Goal: Find specific page/section: Find specific page/section

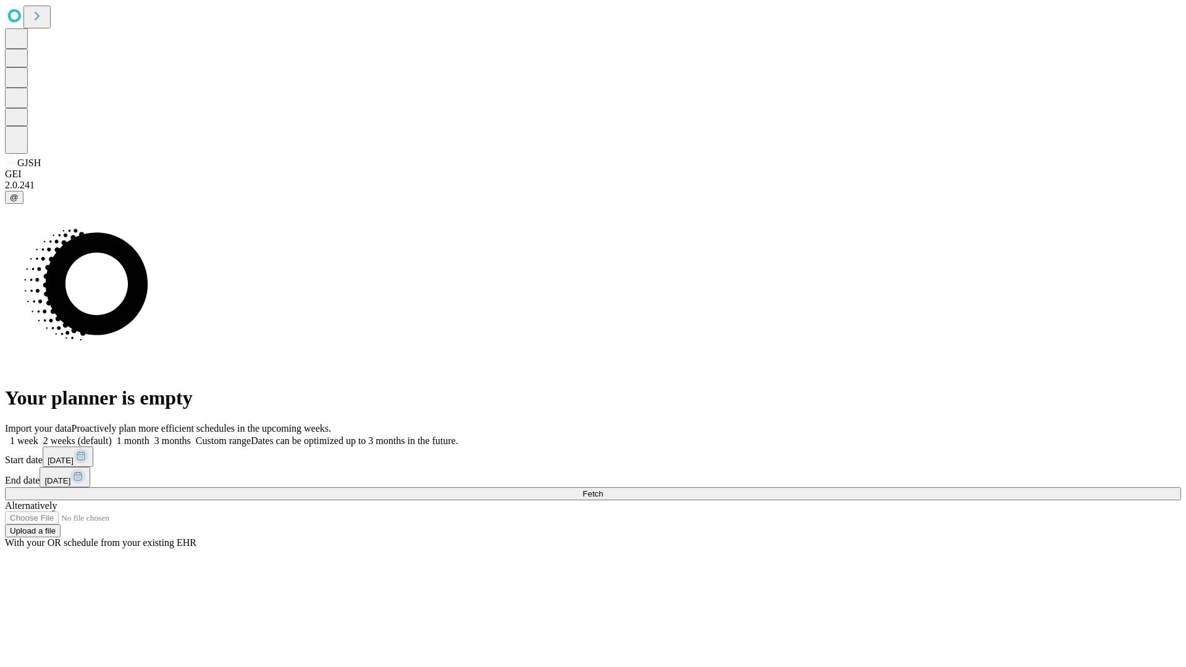
click at [603, 489] on span "Fetch" at bounding box center [592, 493] width 20 height 9
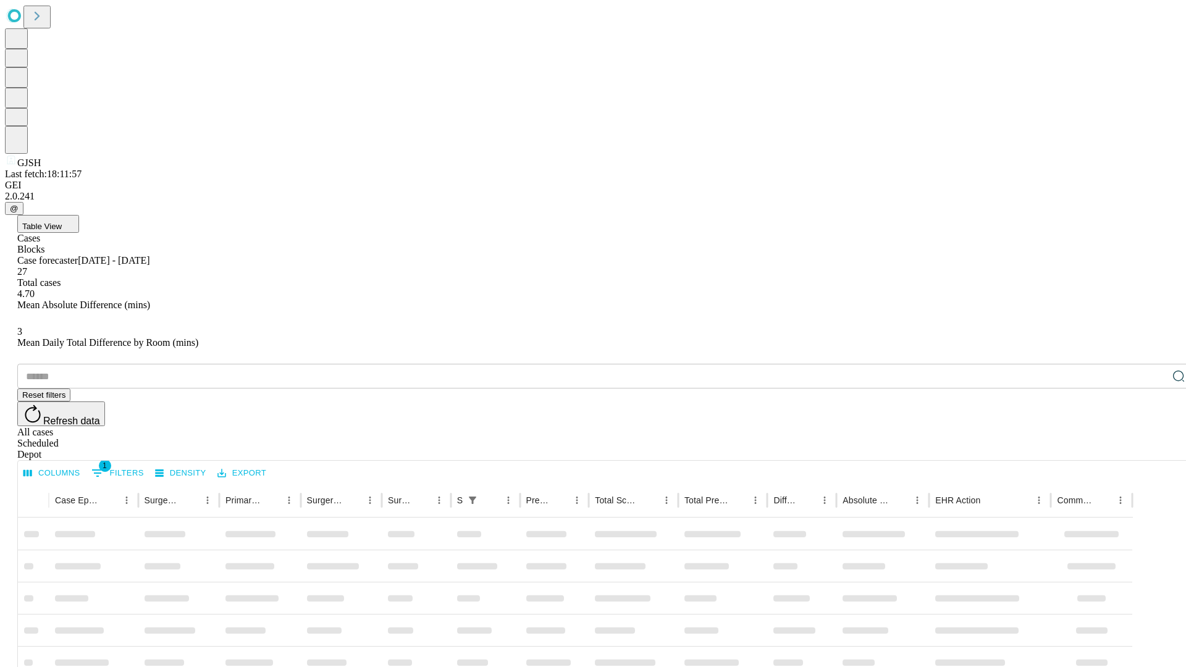
click at [1154, 449] on div "Depot" at bounding box center [605, 454] width 1176 height 11
